Goal: Find specific page/section: Find specific page/section

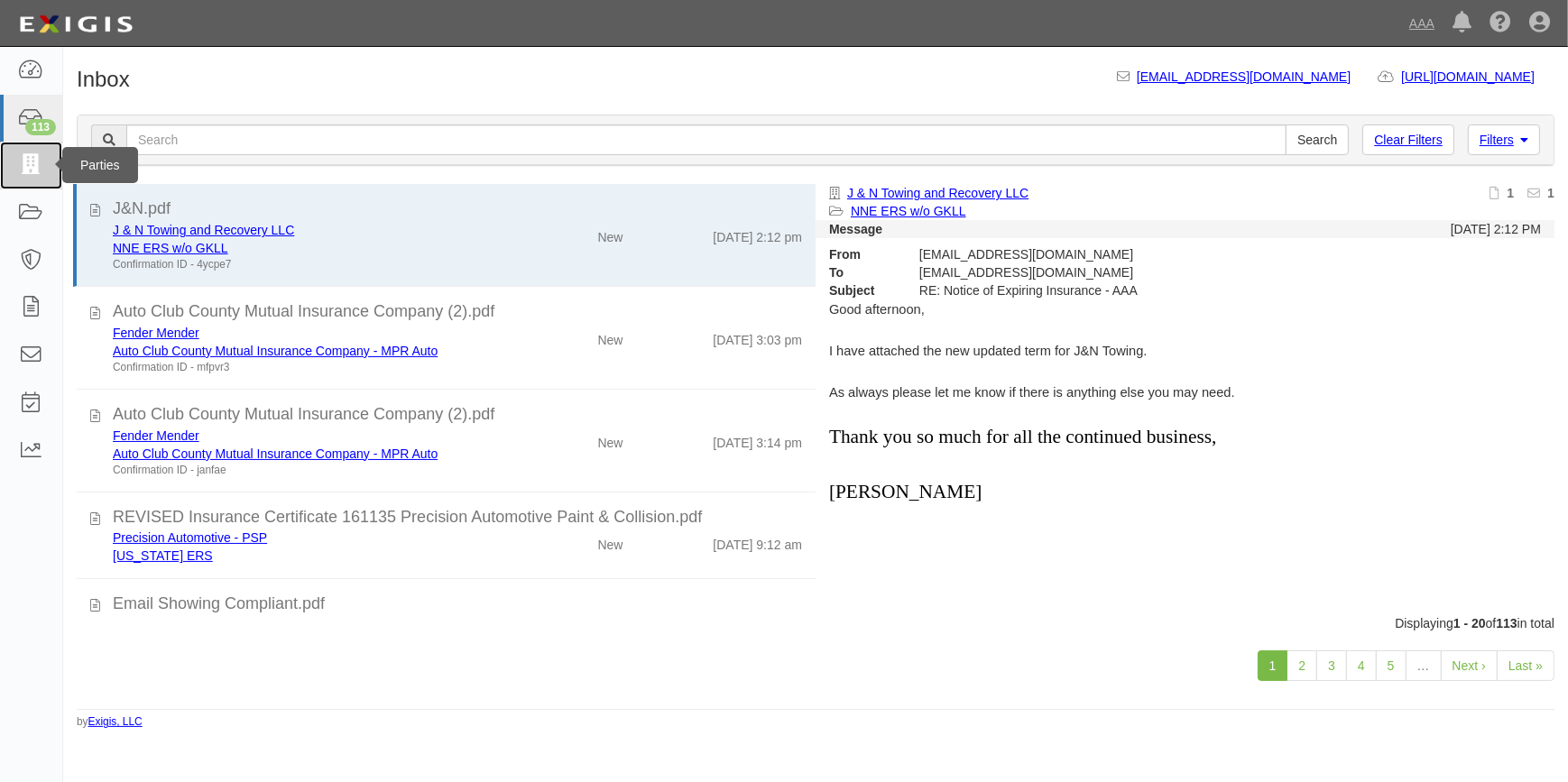
click at [18, 169] on icon at bounding box center [31, 166] width 25 height 21
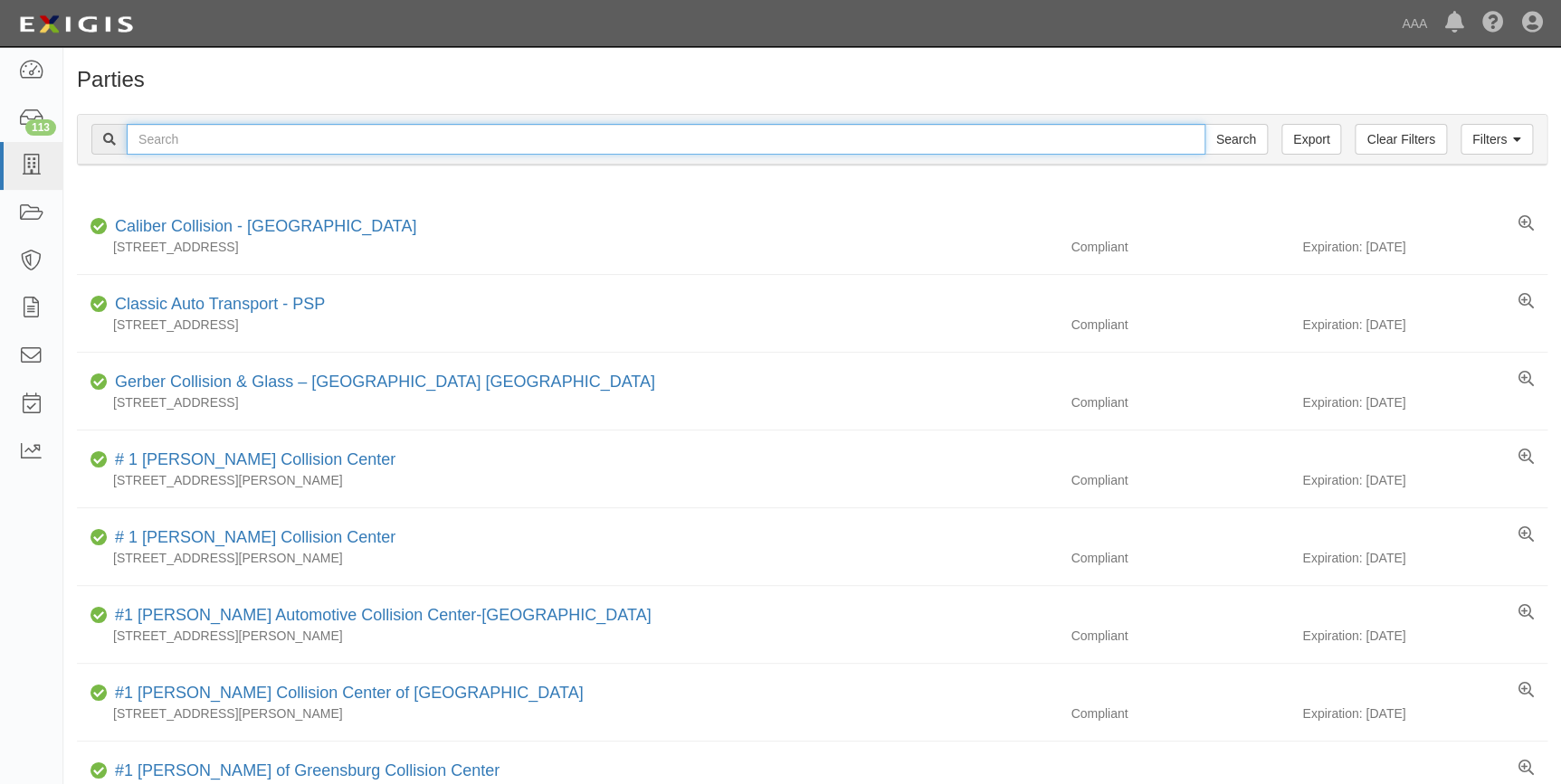
click at [304, 135] on input "text" at bounding box center [666, 139] width 1078 height 31
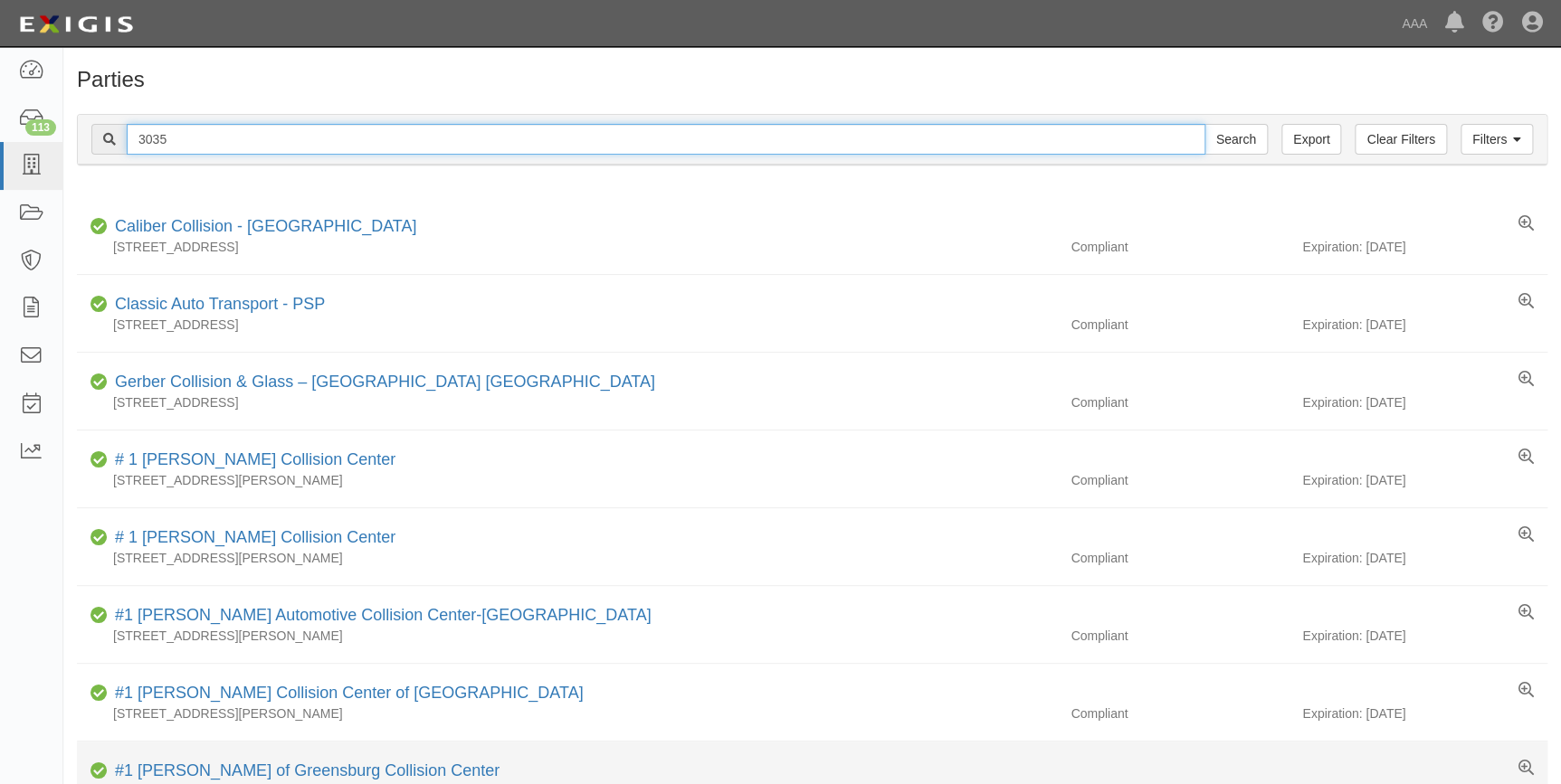
type input "3035"
click at [1205, 124] on input "Search" at bounding box center [1236, 139] width 64 height 31
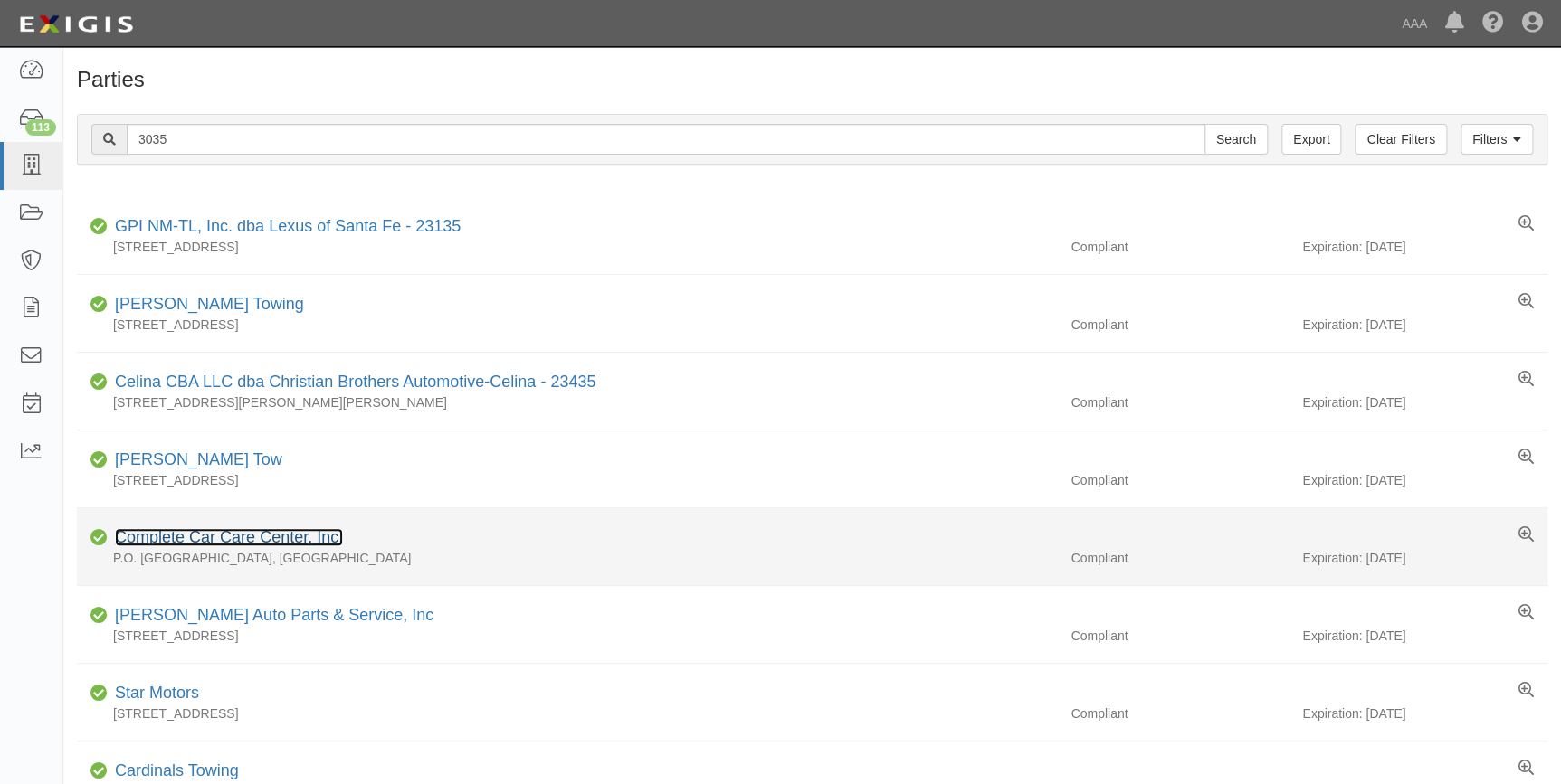
click at [229, 540] on link "Complete Car Care Center, Inc." at bounding box center [229, 537] width 228 height 18
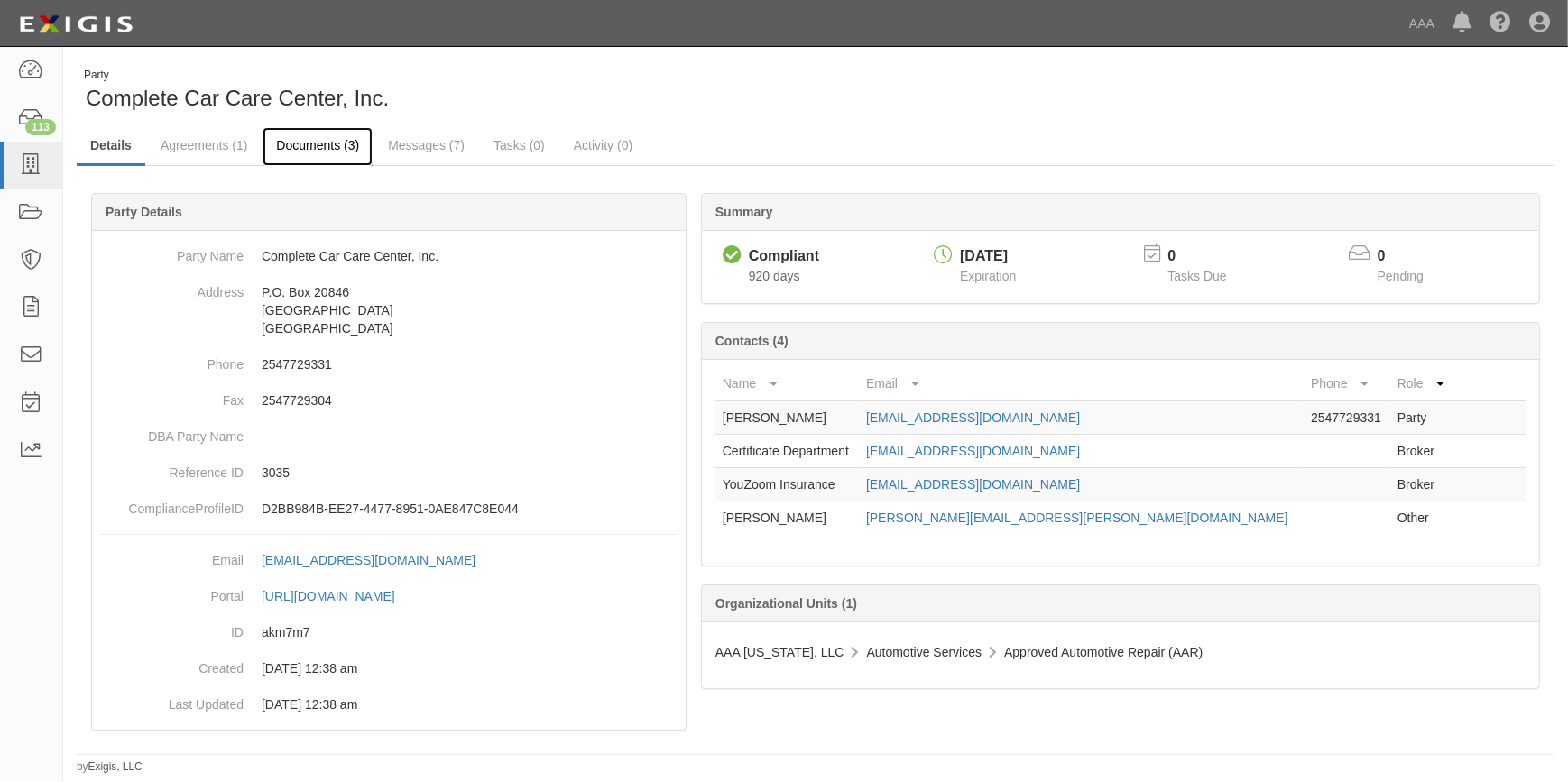
click at [340, 152] on link "Documents (3)" at bounding box center [318, 146] width 110 height 39
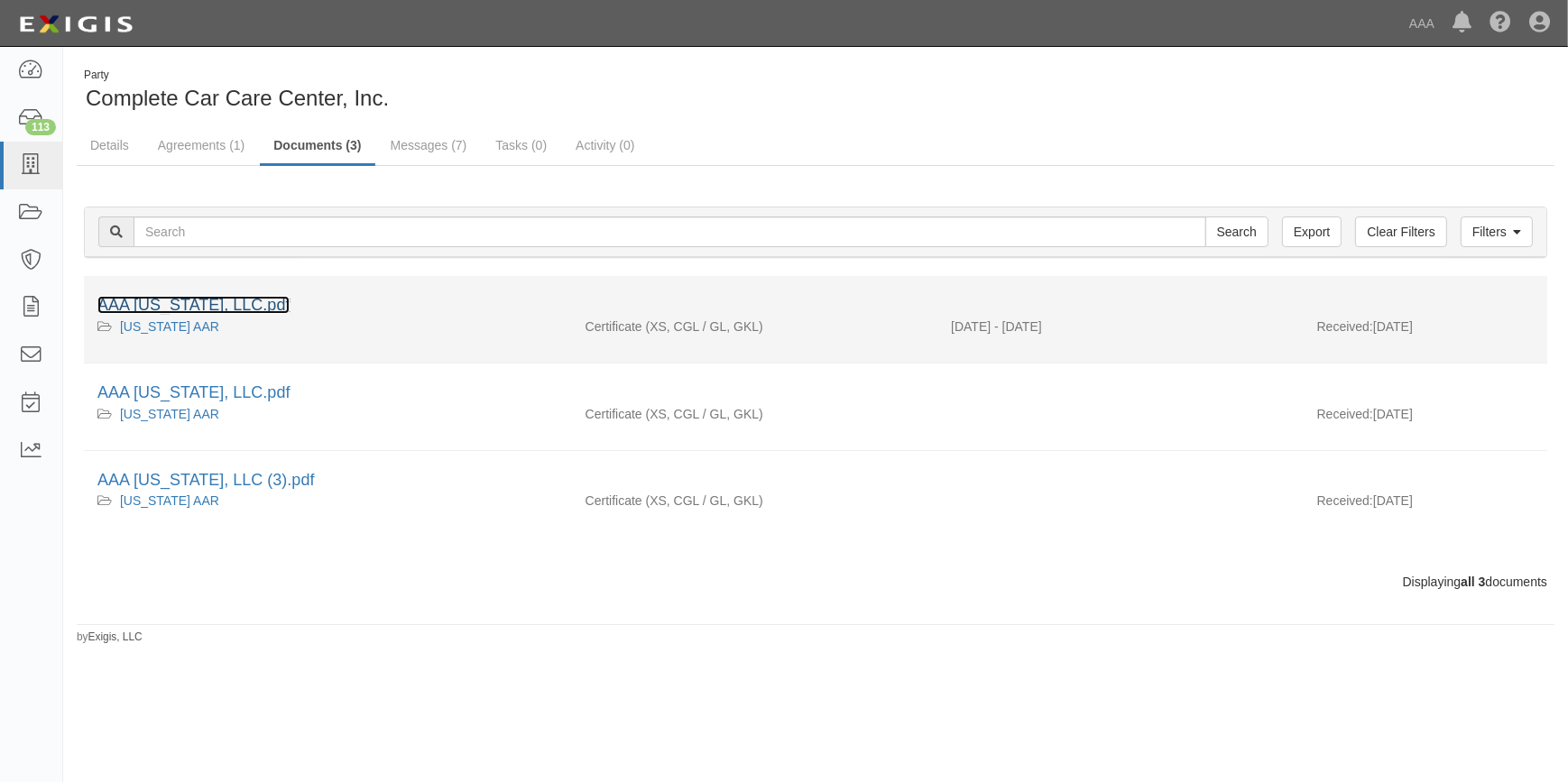
click at [172, 307] on link "AAA [US_STATE], LLC.pdf" at bounding box center [193, 304] width 192 height 18
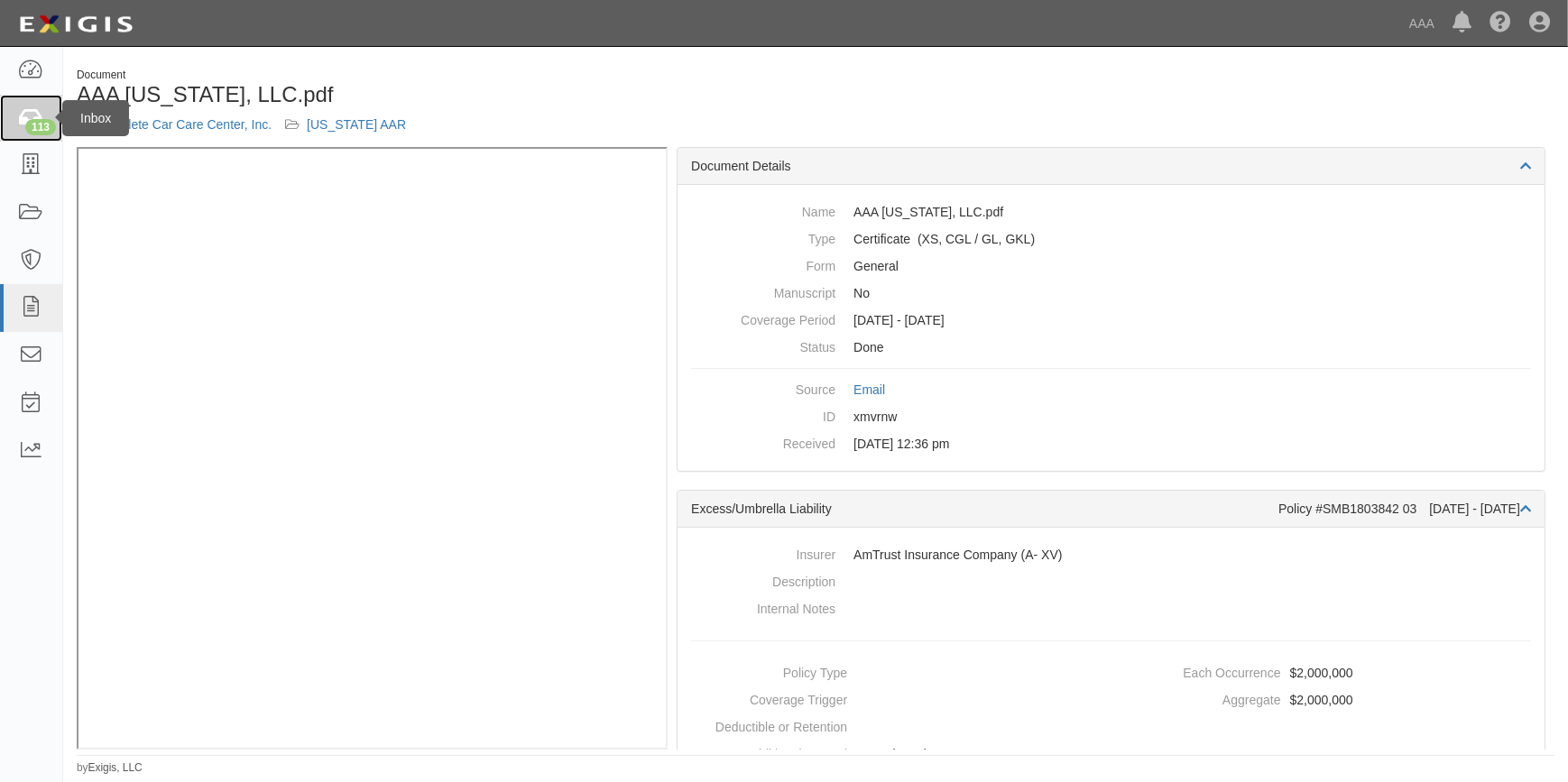
click at [37, 119] on div "113" at bounding box center [40, 127] width 31 height 16
